Goal: Task Accomplishment & Management: Manage account settings

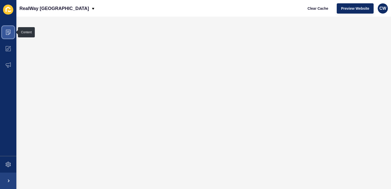
click at [7, 30] on icon at bounding box center [8, 32] width 5 height 5
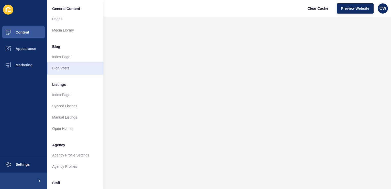
click at [74, 68] on link "Blog Posts" at bounding box center [75, 68] width 56 height 11
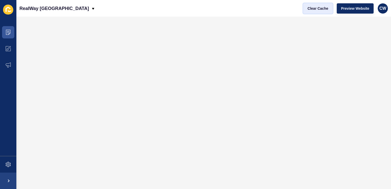
click at [317, 7] on span "Clear Cache" at bounding box center [318, 8] width 21 height 5
click at [6, 31] on icon at bounding box center [8, 32] width 5 height 5
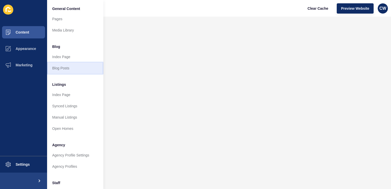
click at [67, 67] on link "Blog Posts" at bounding box center [75, 68] width 56 height 11
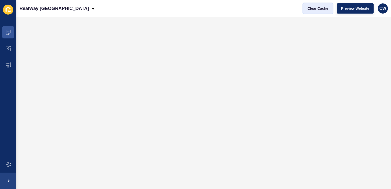
click at [313, 8] on span "Clear Cache" at bounding box center [318, 8] width 21 height 5
click at [8, 28] on span at bounding box center [8, 32] width 16 height 16
click at [325, 8] on span "Clear Cache" at bounding box center [318, 8] width 21 height 5
click at [320, 8] on span "Clear Cache" at bounding box center [318, 8] width 21 height 5
click at [8, 30] on icon at bounding box center [8, 32] width 5 height 5
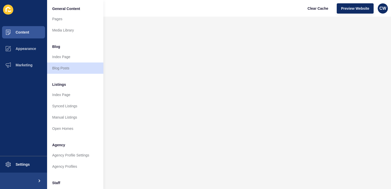
click at [166, 5] on div "RealWay [GEOGRAPHIC_DATA] Clear Cache Preview Website CW" at bounding box center [203, 8] width 375 height 17
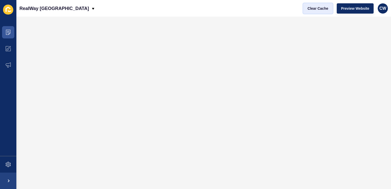
click at [322, 7] on span "Clear Cache" at bounding box center [318, 8] width 21 height 5
click at [382, 9] on span "CW" at bounding box center [383, 8] width 7 height 5
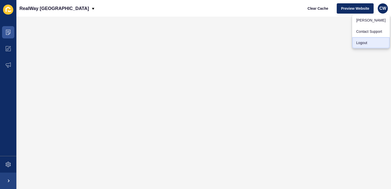
click at [362, 46] on link "Logout" at bounding box center [371, 42] width 38 height 11
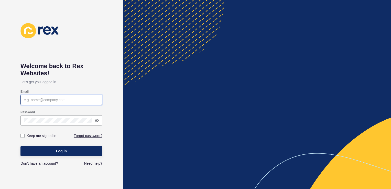
click at [75, 99] on input "Email" at bounding box center [61, 99] width 75 height 5
type input "[PERSON_NAME][EMAIL_ADDRESS][PERSON_NAME][DOMAIN_NAME]"
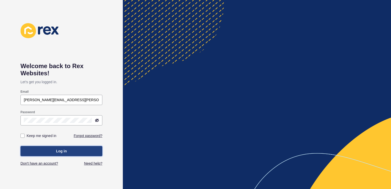
click at [58, 147] on button "Log in" at bounding box center [61, 151] width 82 height 10
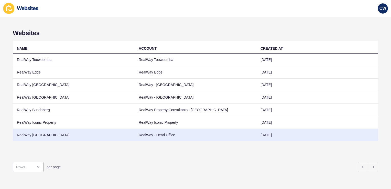
click at [42, 137] on td "RealWay [GEOGRAPHIC_DATA]" at bounding box center [74, 135] width 122 height 13
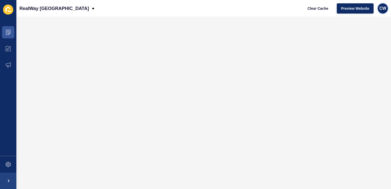
click at [383, 11] on span "CW" at bounding box center [383, 8] width 7 height 5
click at [376, 43] on link "Logout" at bounding box center [371, 42] width 38 height 11
